Goal: Task Accomplishment & Management: Manage account settings

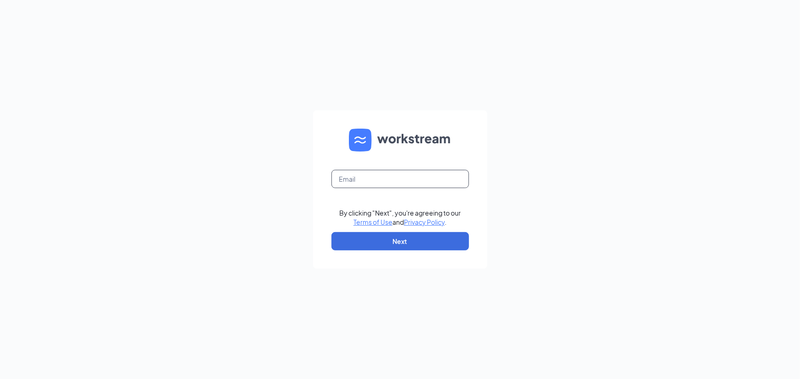
click at [366, 178] on input "text" at bounding box center [399, 179] width 137 height 18
type input "[PERSON_NAME][EMAIL_ADDRESS][DOMAIN_NAME]"
click at [394, 243] on button "Next" at bounding box center [399, 241] width 137 height 18
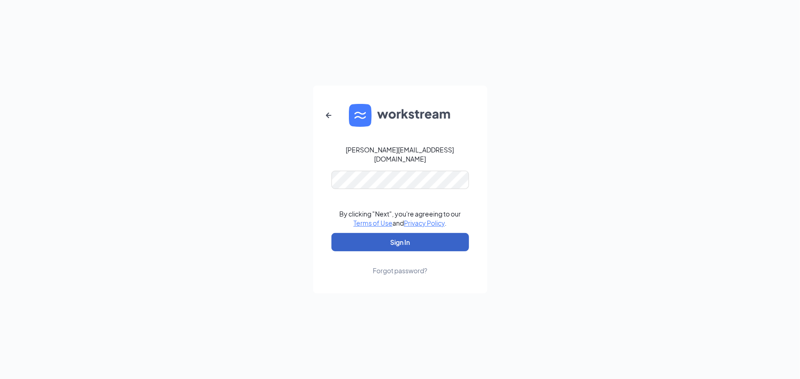
click at [412, 241] on button "Sign In" at bounding box center [399, 242] width 137 height 18
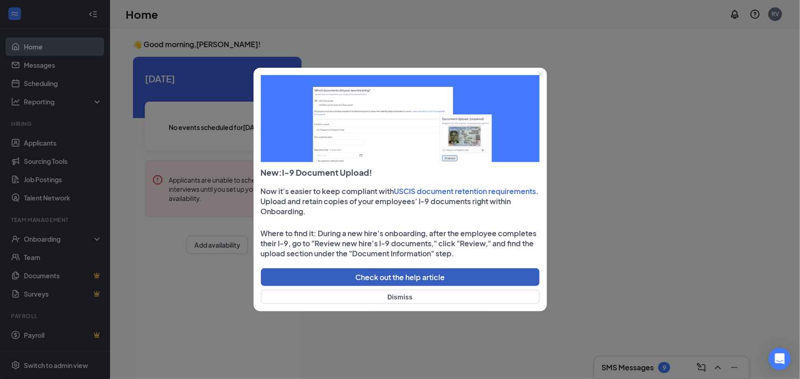
click at [397, 278] on button "Check out the help article" at bounding box center [400, 278] width 279 height 18
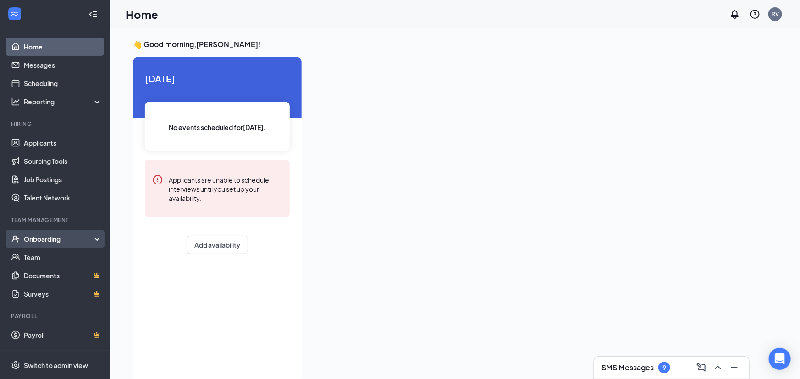
click at [97, 238] on div "Onboarding" at bounding box center [55, 239] width 110 height 18
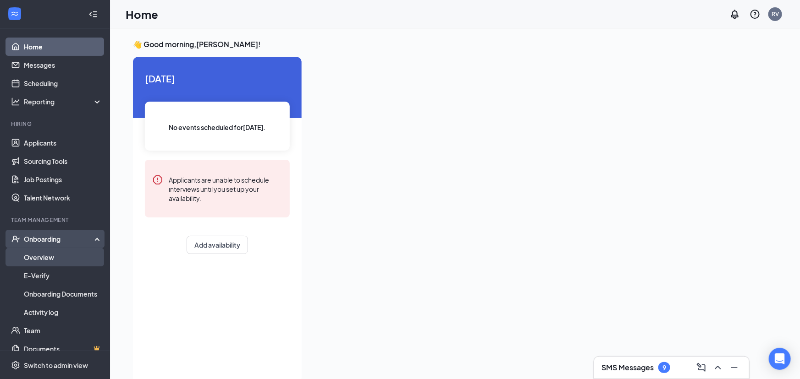
click at [45, 258] on link "Overview" at bounding box center [63, 257] width 78 height 18
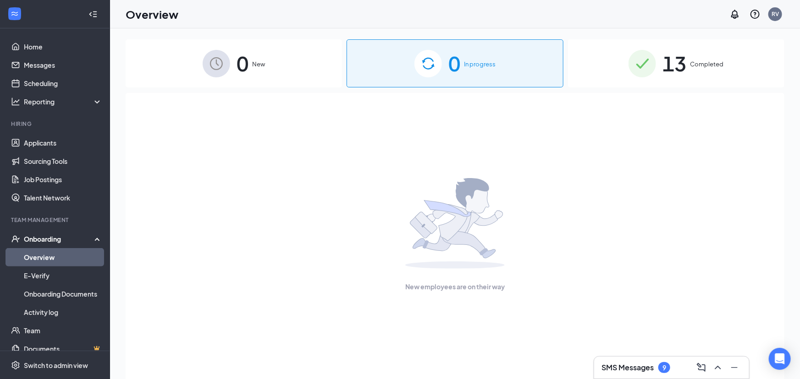
click at [673, 66] on span "13" at bounding box center [674, 64] width 24 height 32
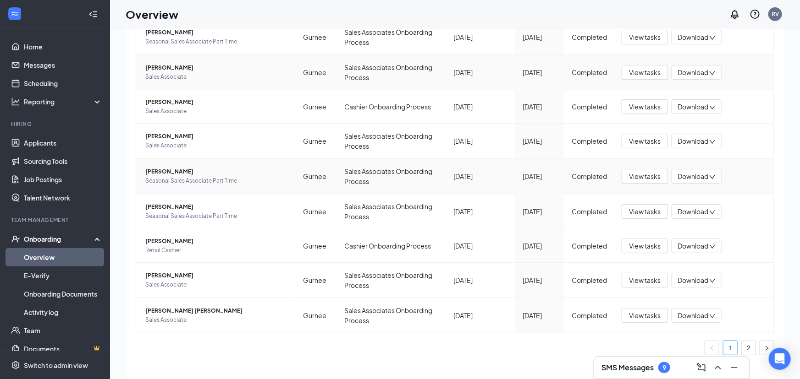
scroll to position [16, 0]
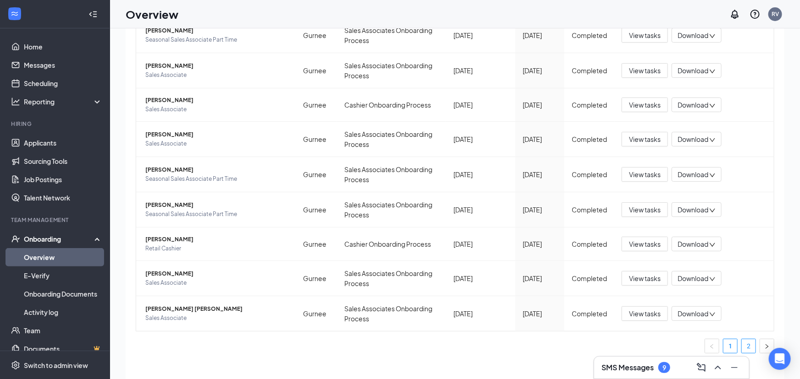
click at [749, 347] on link "2" at bounding box center [748, 347] width 14 height 14
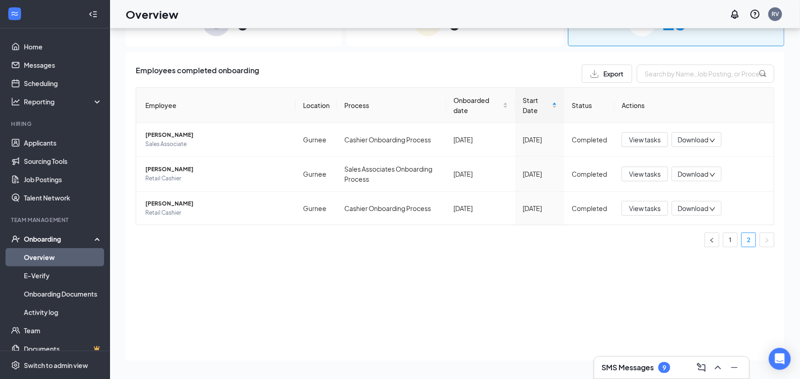
click at [631, 371] on h3 "SMS Messages" at bounding box center [627, 368] width 52 height 10
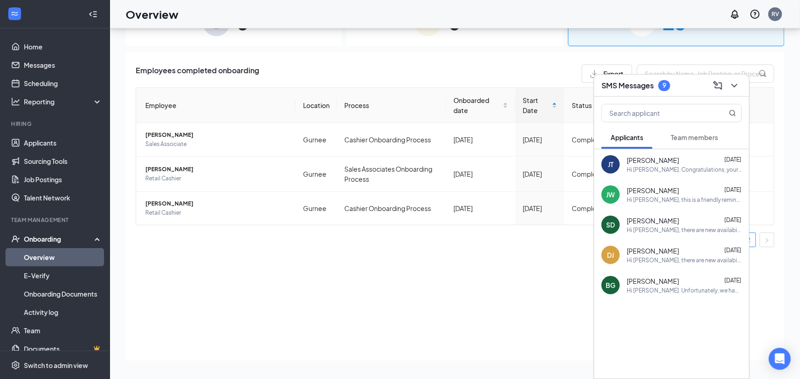
click at [554, 348] on div "Employees completed onboarding Export Employee Location Process Onboarded date …" at bounding box center [455, 206] width 658 height 309
click at [738, 88] on icon "ChevronDown" at bounding box center [734, 85] width 11 height 11
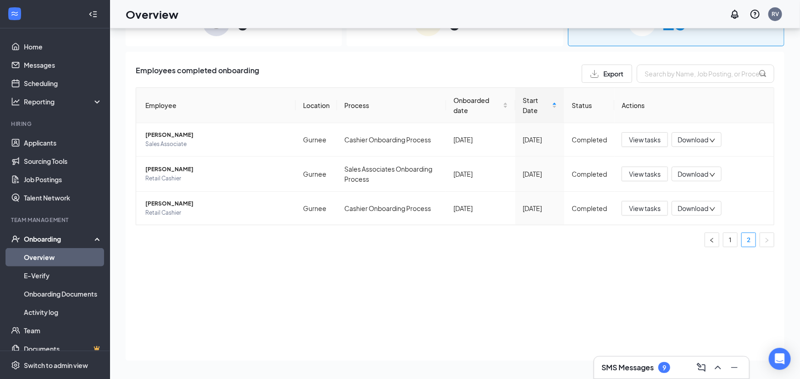
click at [96, 241] on div "Onboarding" at bounding box center [55, 239] width 110 height 18
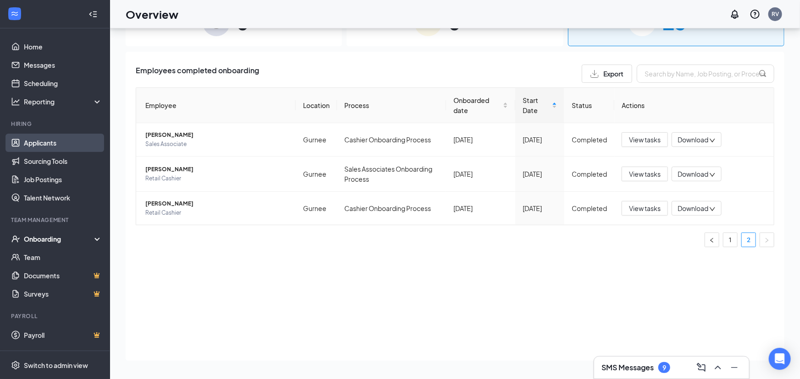
click at [47, 143] on link "Applicants" at bounding box center [63, 143] width 78 height 18
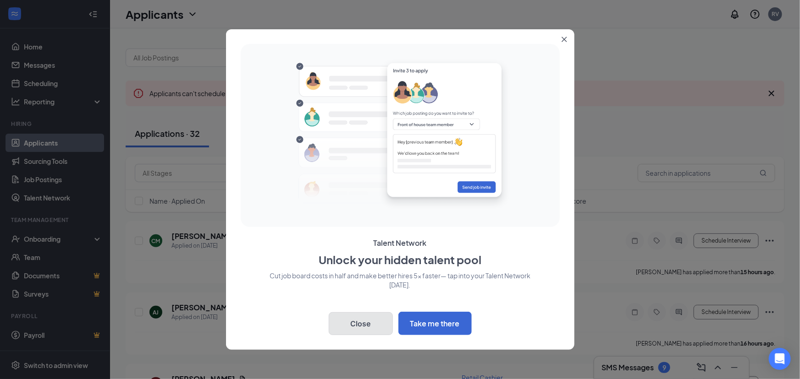
click at [357, 326] on button "Close" at bounding box center [361, 324] width 64 height 23
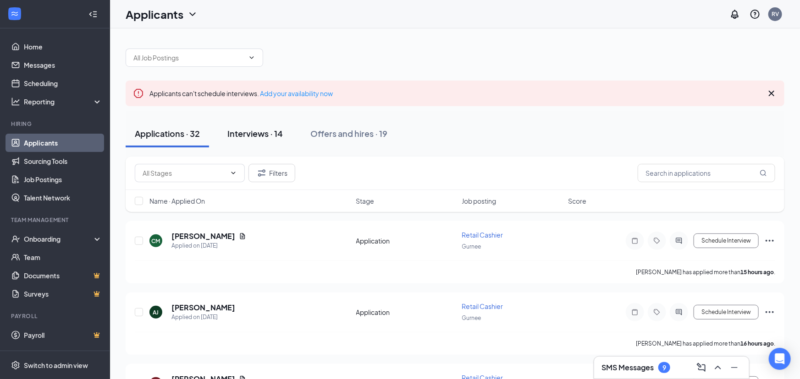
click at [256, 135] on div "Interviews · 14" at bounding box center [254, 133] width 55 height 11
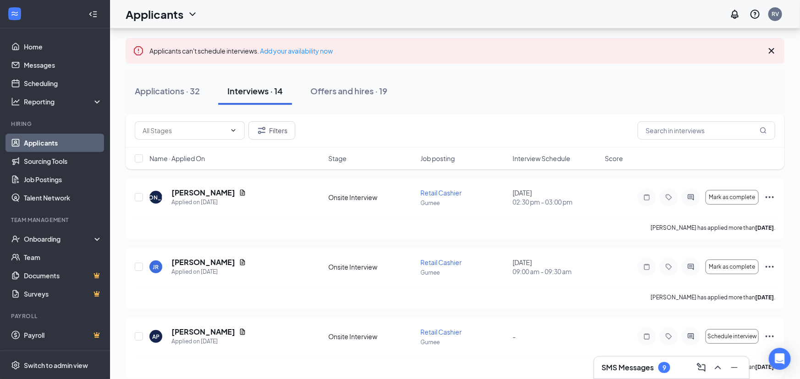
scroll to position [41, 0]
click at [347, 95] on div "Offers and hires · 19" at bounding box center [348, 92] width 77 height 11
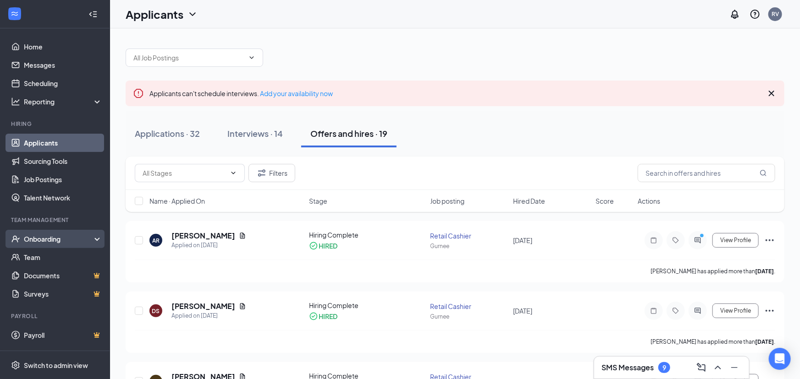
click at [38, 240] on div "Onboarding" at bounding box center [59, 239] width 71 height 9
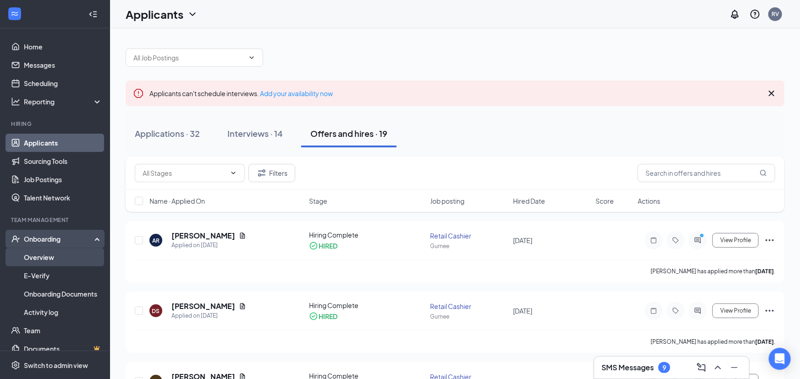
click at [46, 258] on link "Overview" at bounding box center [63, 257] width 78 height 18
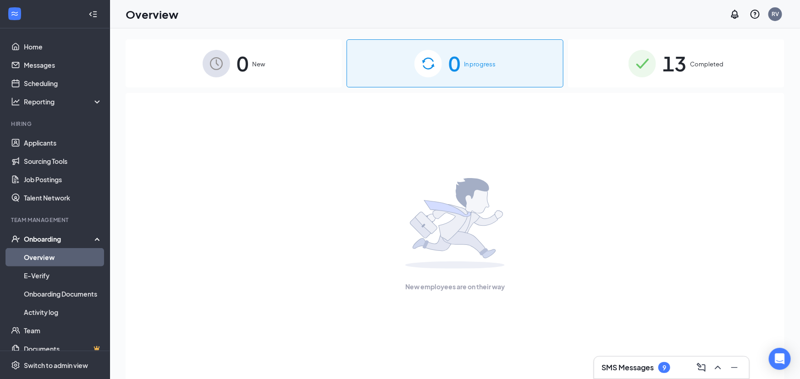
click at [692, 72] on div "13 Completed" at bounding box center [676, 63] width 216 height 48
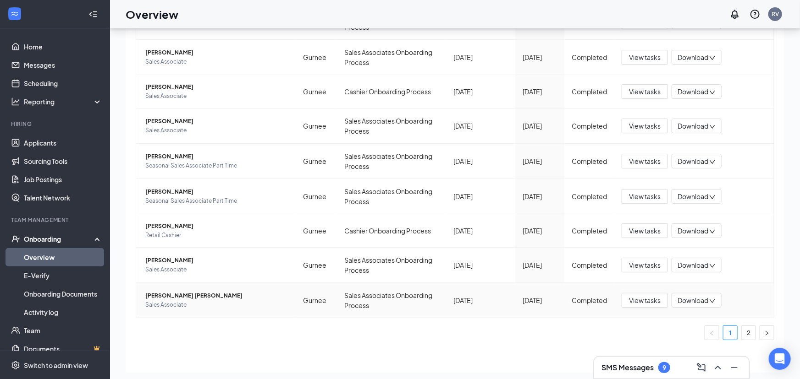
scroll to position [30, 0]
click at [750, 333] on link "2" at bounding box center [748, 332] width 14 height 14
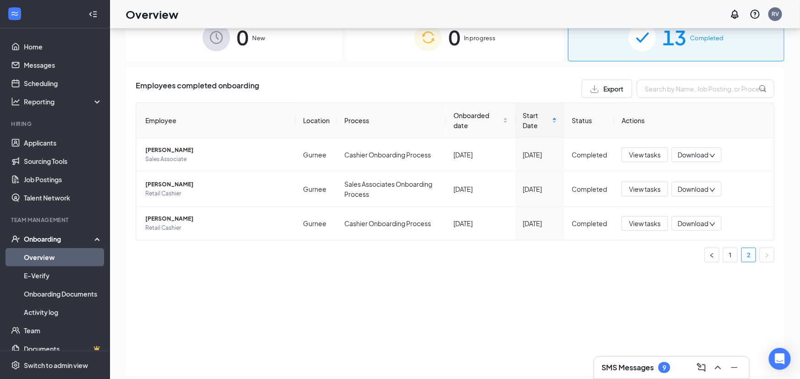
scroll to position [22, 0]
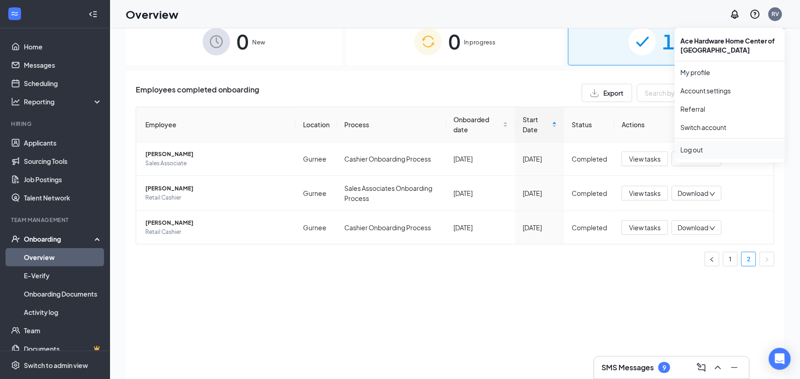
click at [698, 150] on div "Log out" at bounding box center [729, 149] width 99 height 9
